Goal: Navigation & Orientation: Find specific page/section

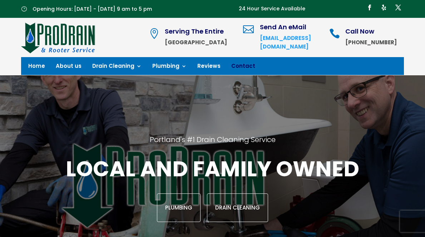
click at [233, 66] on link "Contact" at bounding box center [243, 68] width 24 height 8
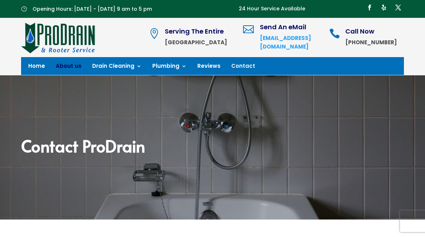
click at [70, 68] on link "About us" at bounding box center [69, 68] width 26 height 8
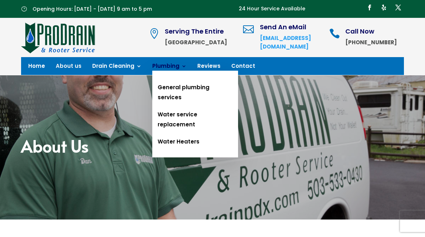
click at [164, 68] on link "Plumbing" at bounding box center [169, 68] width 34 height 8
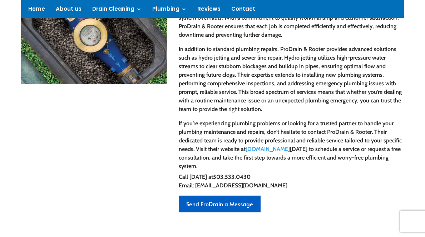
scroll to position [282, 0]
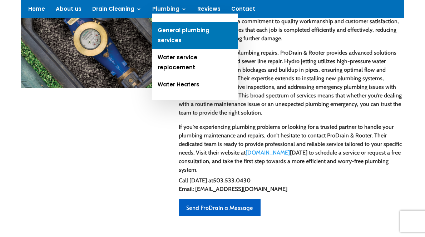
click at [170, 30] on link "General plumbing services" at bounding box center [195, 35] width 86 height 27
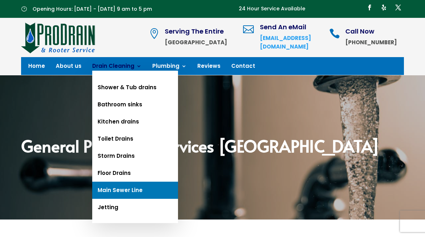
click at [125, 186] on link "Main Sewer Line" at bounding box center [135, 190] width 86 height 17
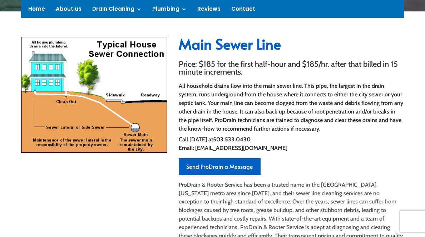
scroll to position [197, 0]
